Goal: Transaction & Acquisition: Purchase product/service

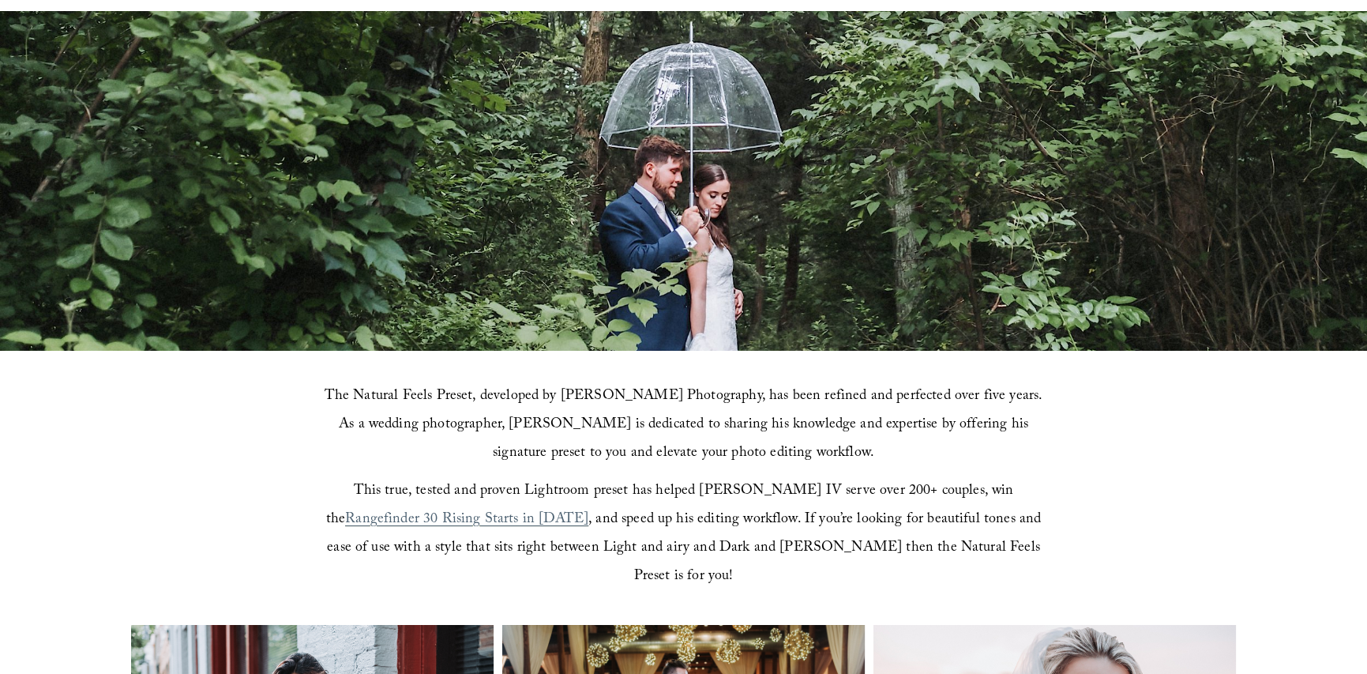
scroll to position [237, 0]
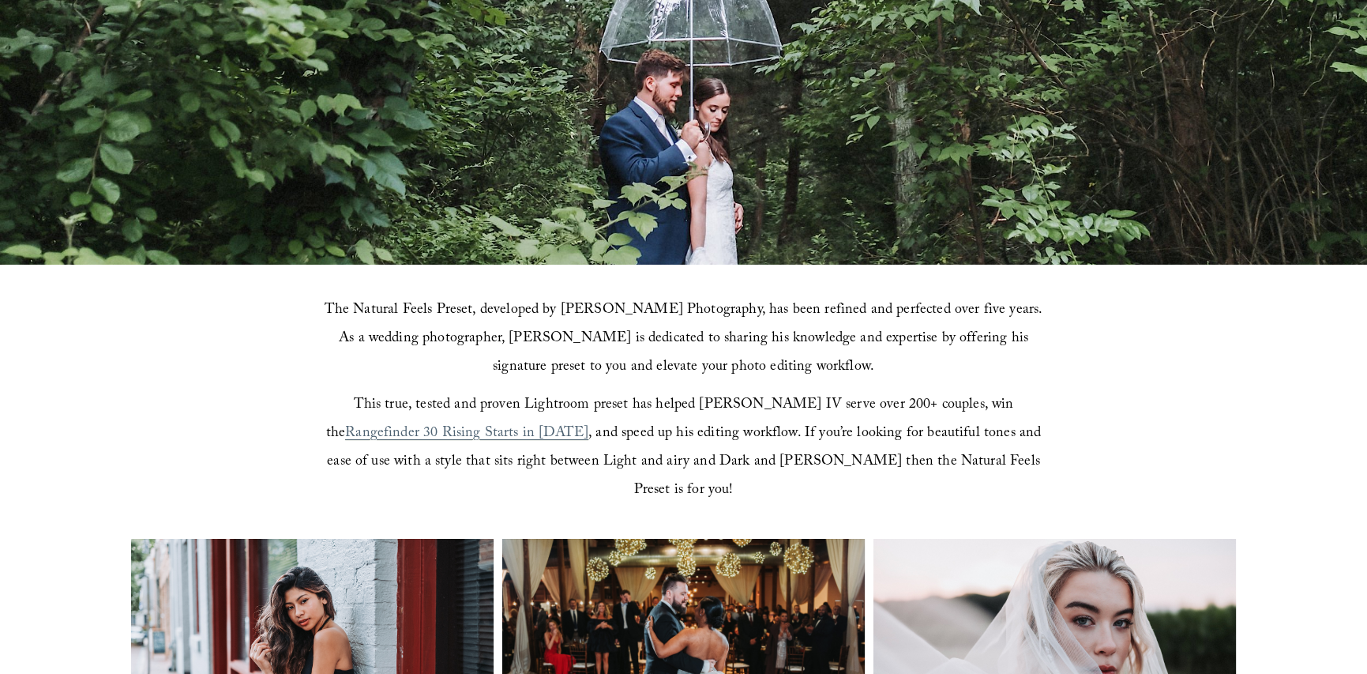
click at [666, 310] on span "The Natural Feels Preset, developed by [PERSON_NAME] Photography, has been refi…" at bounding box center [686, 338] width 722 height 81
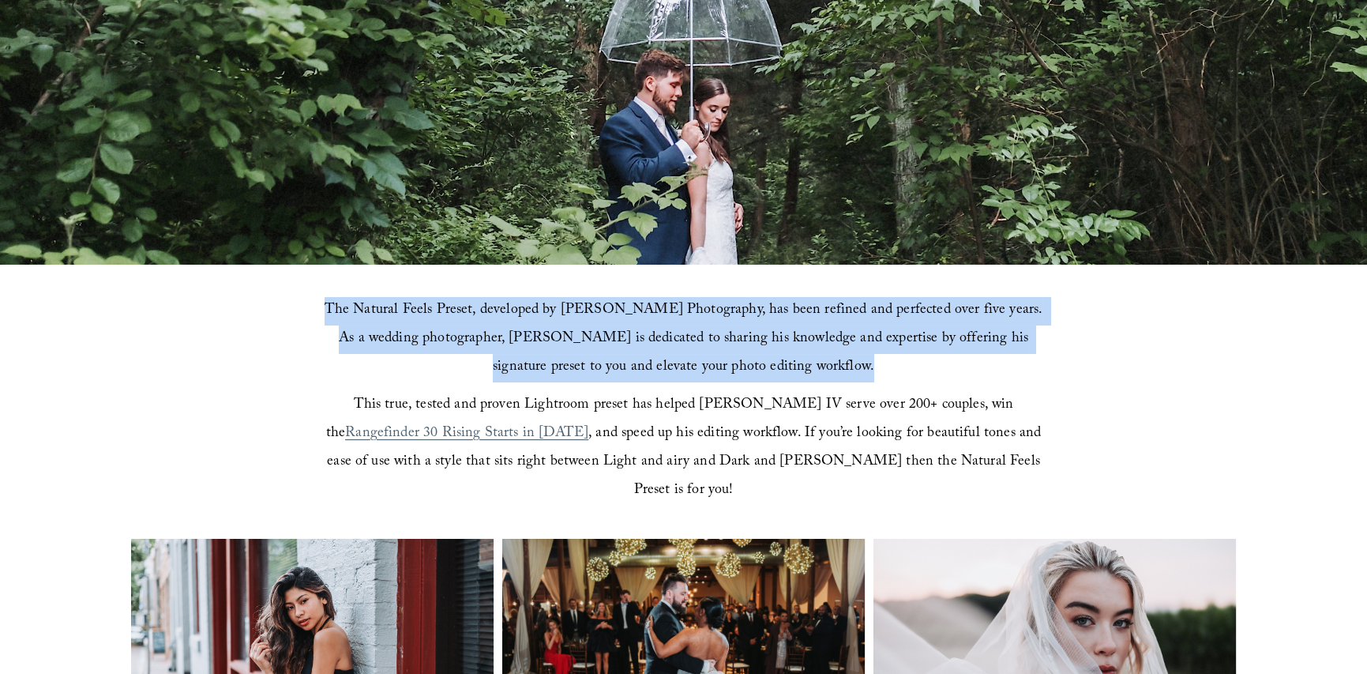
click at [666, 310] on span "The Natural Feels Preset, developed by [PERSON_NAME] Photography, has been refi…" at bounding box center [686, 338] width 722 height 81
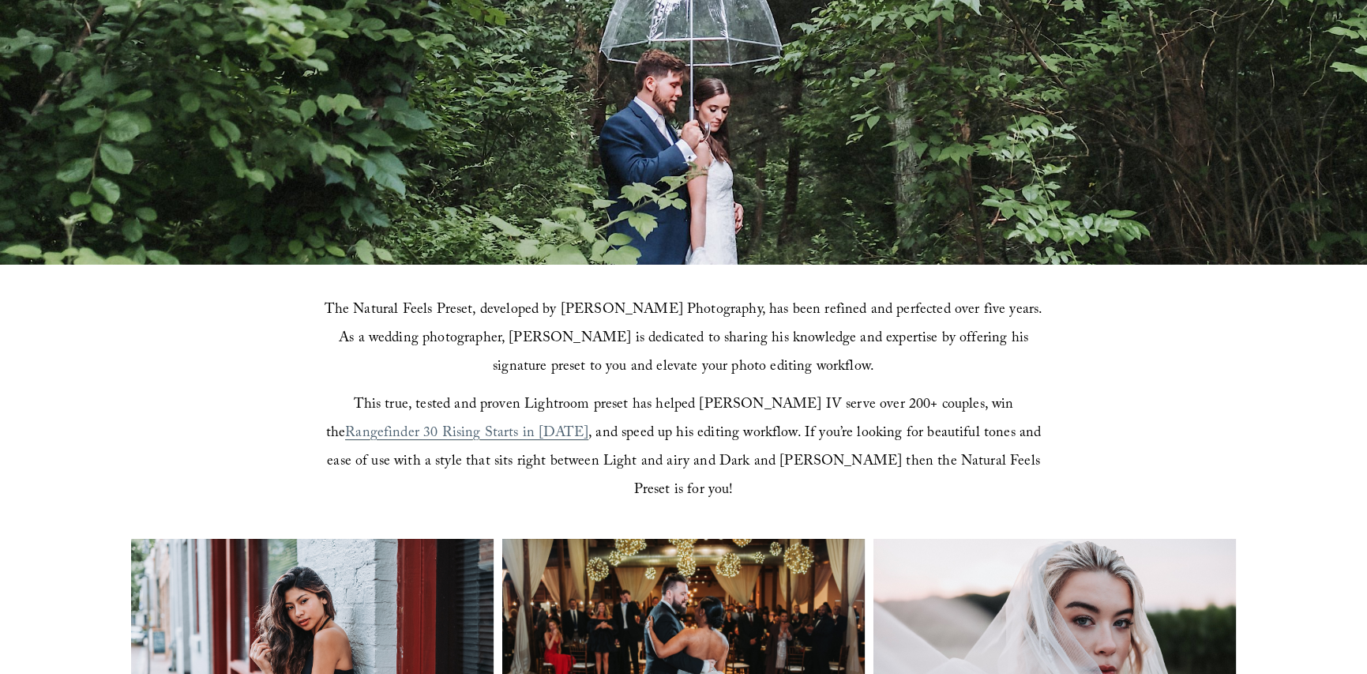
click at [703, 396] on span "This true, tested and proven Lightroom preset has helped [PERSON_NAME] IV serve…" at bounding box center [672, 419] width 692 height 53
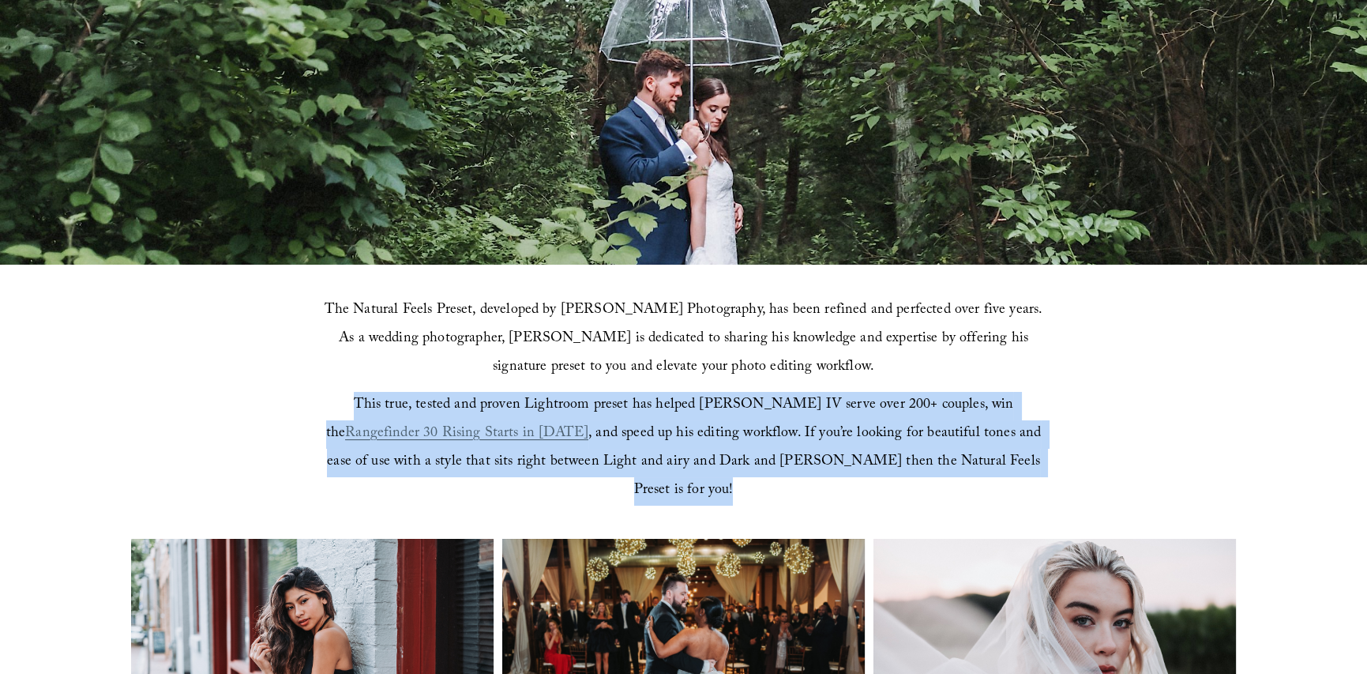
click at [703, 396] on span "This true, tested and proven Lightroom preset has helped [PERSON_NAME] IV serve…" at bounding box center [672, 419] width 692 height 53
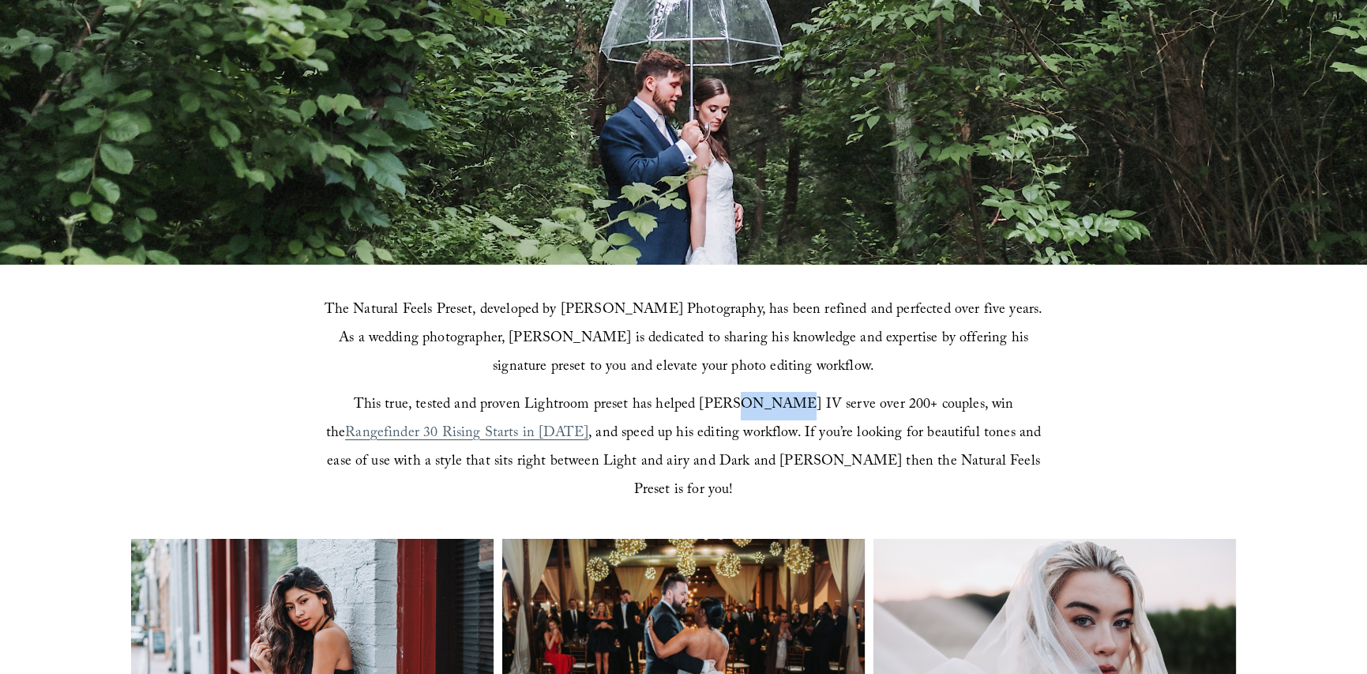
click at [703, 396] on span "This true, tested and proven Lightroom preset has helped [PERSON_NAME] IV serve…" at bounding box center [672, 419] width 692 height 53
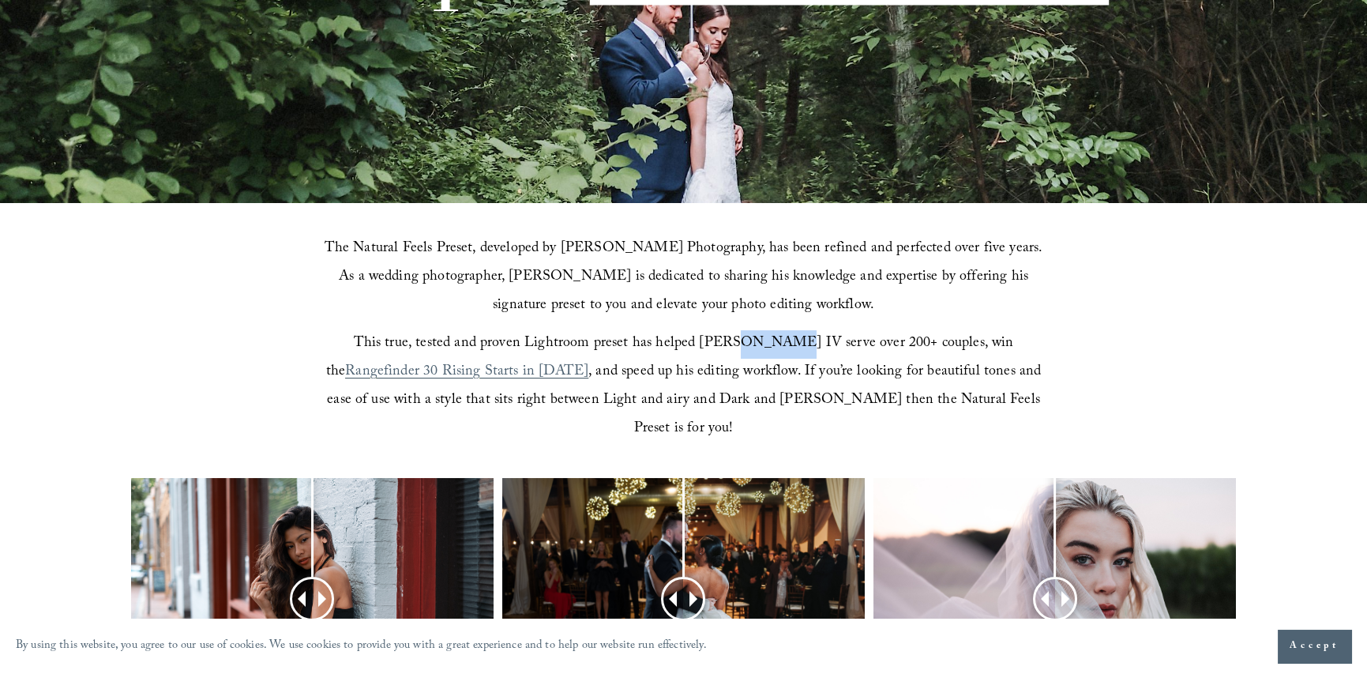
scroll to position [632, 0]
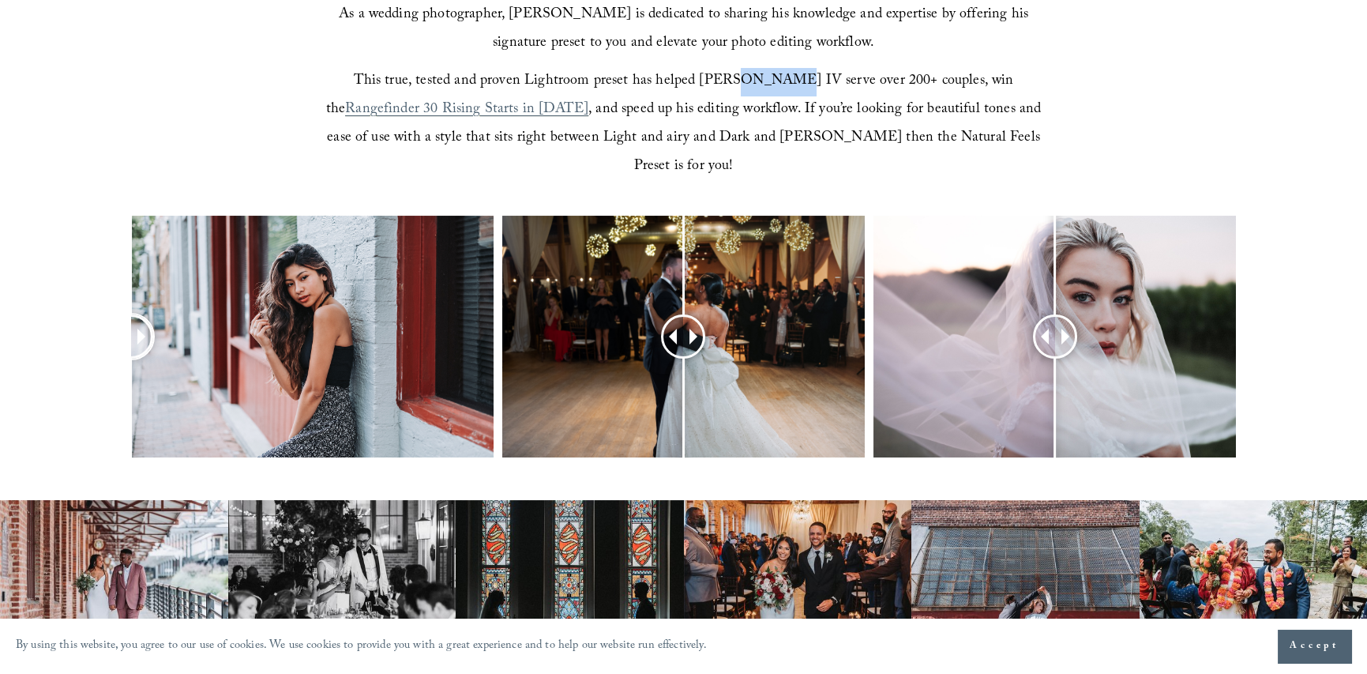
drag, startPoint x: 313, startPoint y: 309, endPoint x: 0, endPoint y: 310, distance: 313.5
click at [0, 310] on div at bounding box center [683, 357] width 1367 height 283
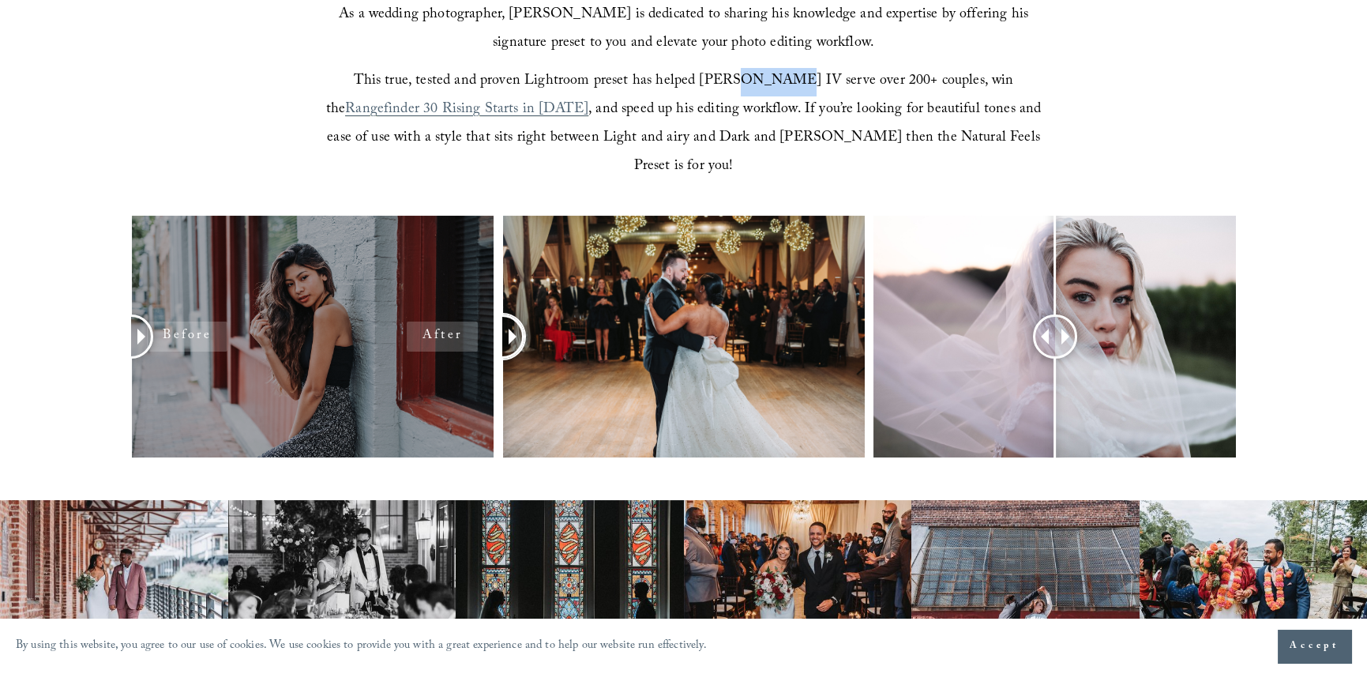
drag, startPoint x: 691, startPoint y: 310, endPoint x: 324, endPoint y: 396, distance: 377.1
click at [324, 396] on div at bounding box center [683, 357] width 1367 height 283
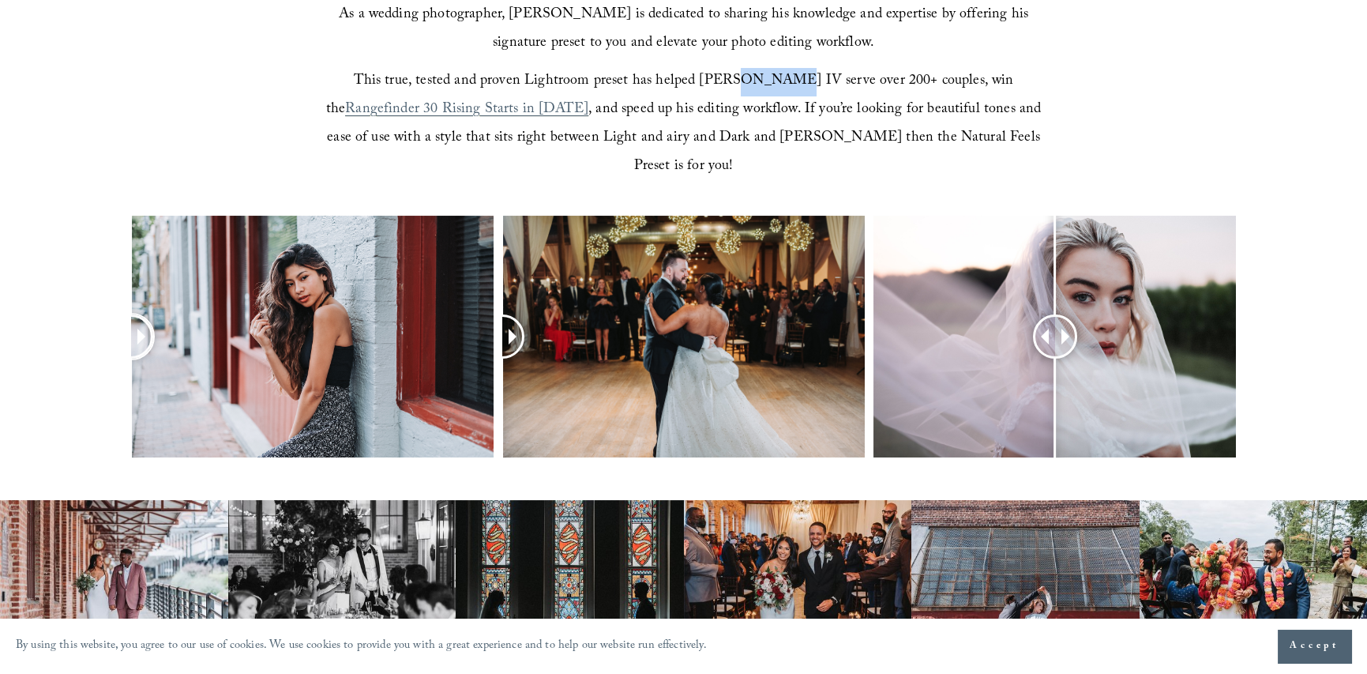
drag, startPoint x: 140, startPoint y: 308, endPoint x: 0, endPoint y: 322, distance: 140.5
click at [0, 322] on div at bounding box center [683, 357] width 1367 height 283
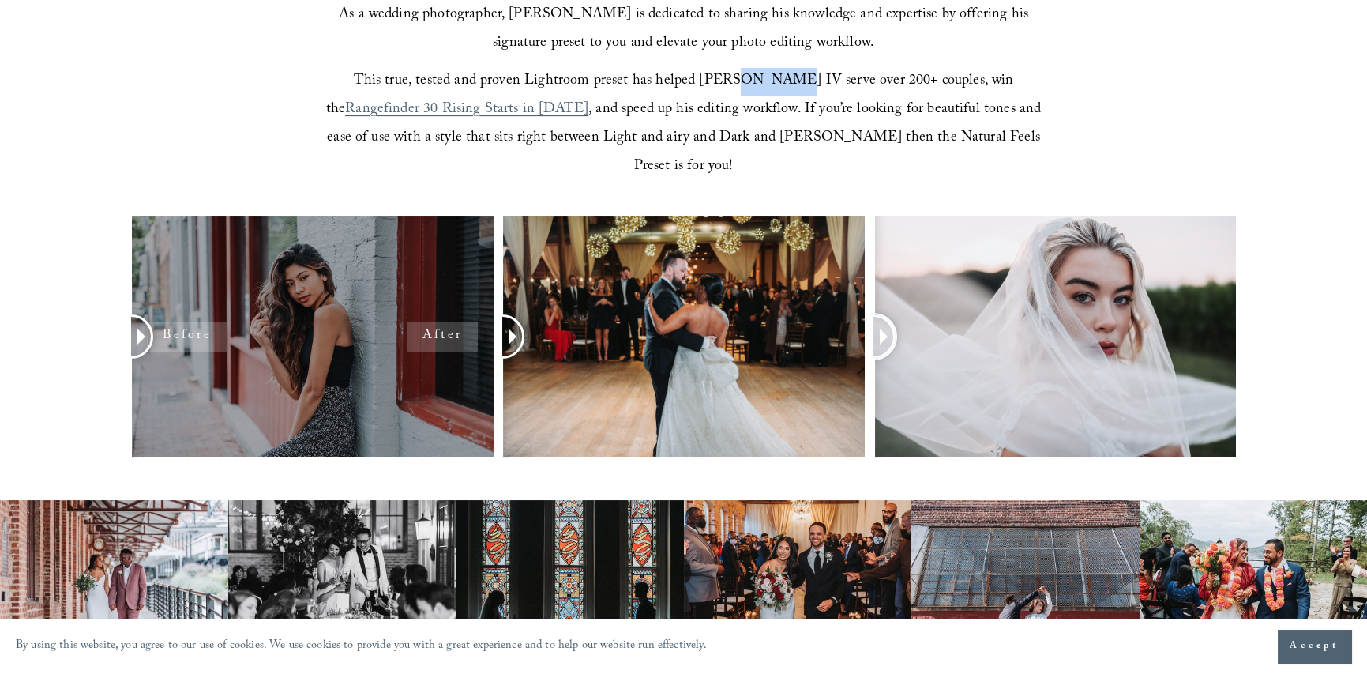
drag, startPoint x: 1055, startPoint y: 313, endPoint x: 324, endPoint y: 332, distance: 731.4
click at [324, 332] on div at bounding box center [683, 357] width 1367 height 283
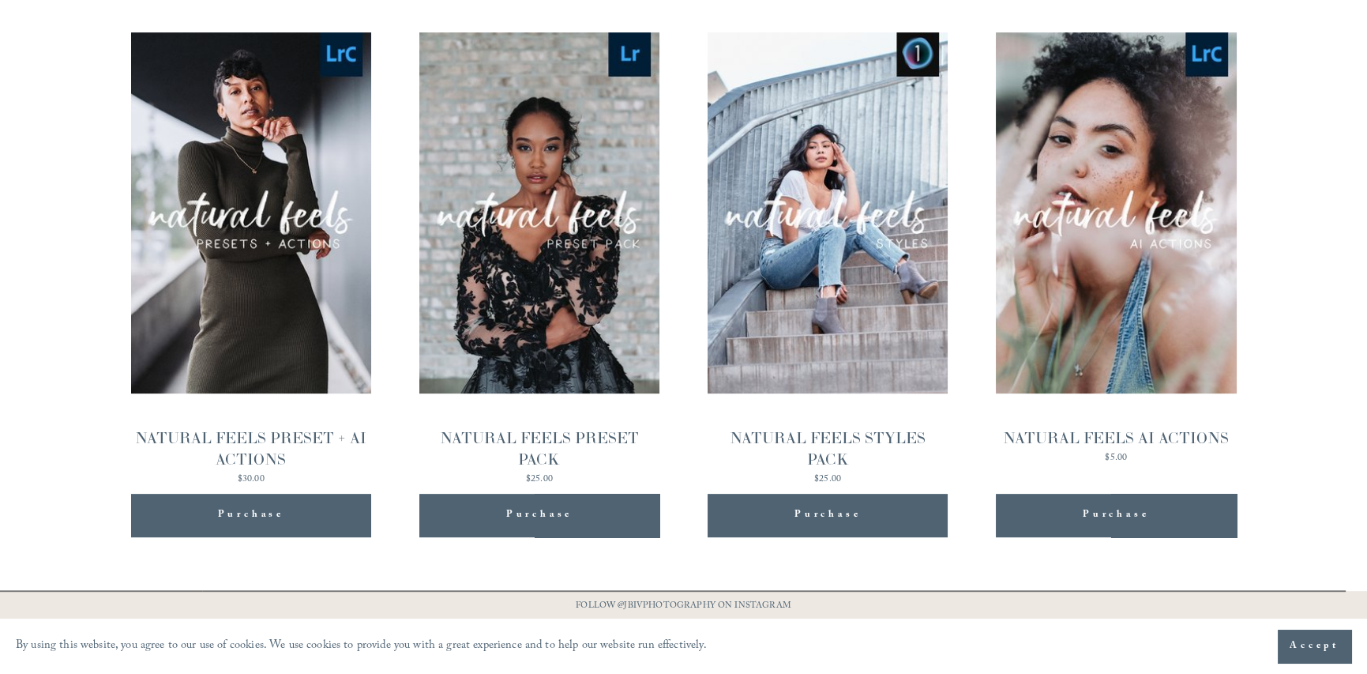
scroll to position [1700, 0]
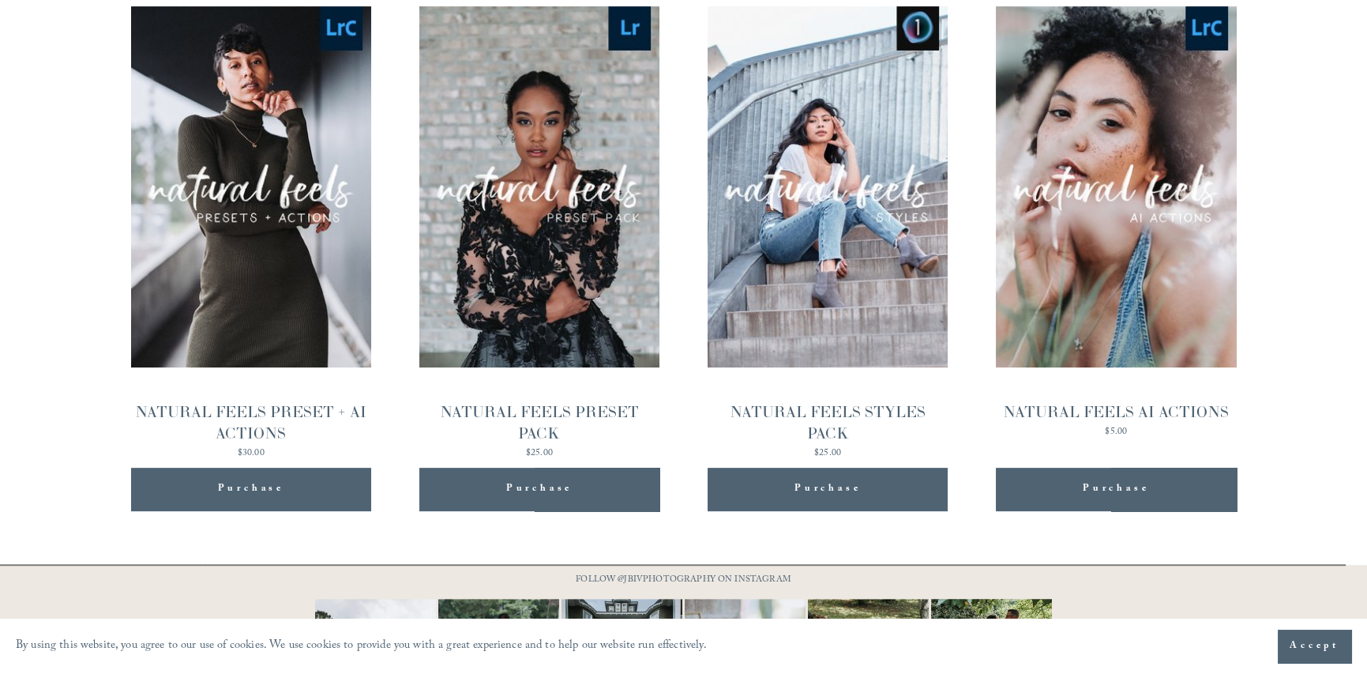
click at [276, 479] on span "Purchase" at bounding box center [251, 489] width 66 height 20
